Goal: Task Accomplishment & Management: Complete application form

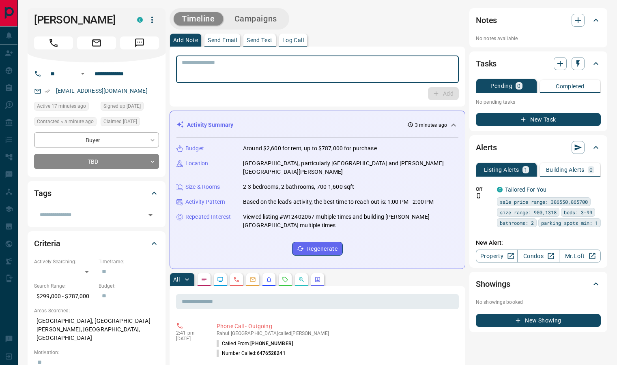
click at [286, 65] on textarea at bounding box center [317, 69] width 271 height 21
type textarea "*"
type textarea "**********"
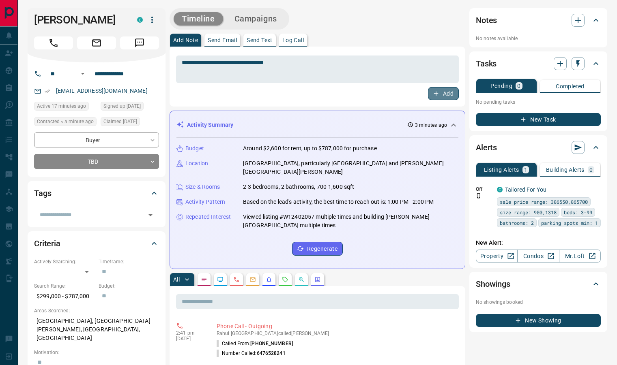
click at [436, 97] on icon "button" at bounding box center [435, 93] width 7 height 7
click at [594, 284] on icon at bounding box center [596, 284] width 10 height 10
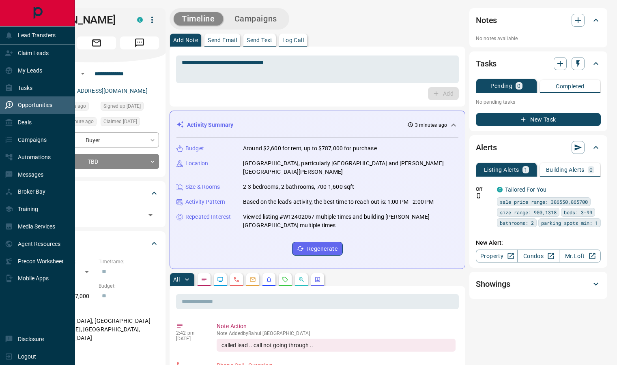
click at [37, 108] on p "Opportunities" at bounding box center [35, 105] width 34 height 6
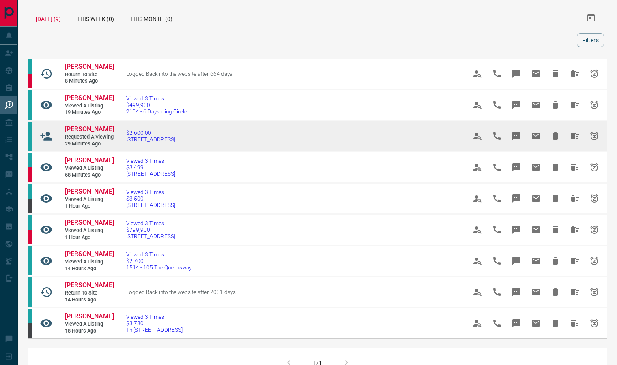
click at [41, 143] on icon at bounding box center [46, 136] width 13 height 13
